Goal: Task Accomplishment & Management: Manage account settings

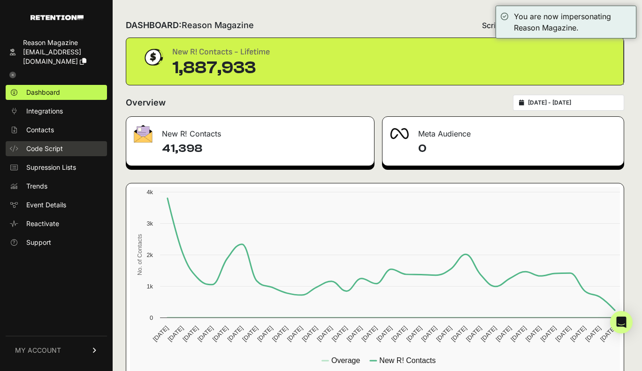
click at [50, 149] on span "Code Script" at bounding box center [44, 148] width 37 height 9
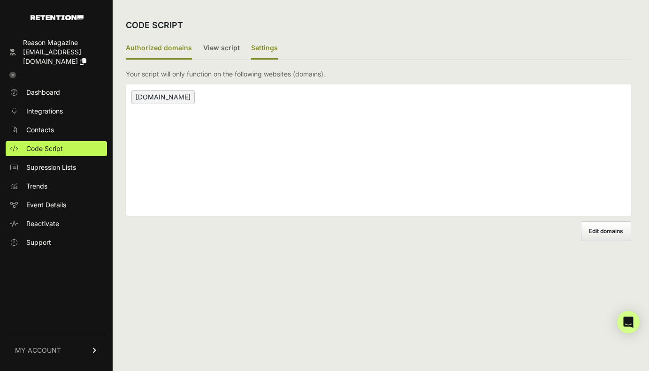
click at [259, 44] on label "Settings" at bounding box center [264, 49] width 27 height 22
click at [0, 0] on input "Settings" at bounding box center [0, 0] width 0 height 0
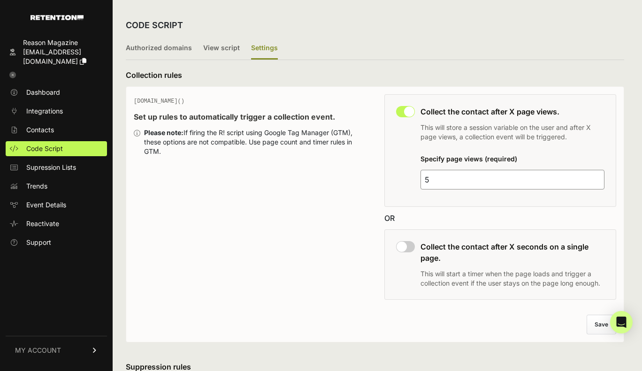
click at [13, 75] on icon at bounding box center [12, 75] width 7 height 7
